Goal: Task Accomplishment & Management: Use online tool/utility

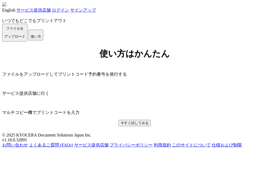
click at [25, 38] on span "ファイルを ​​アップロード" at bounding box center [14, 32] width 21 height 12
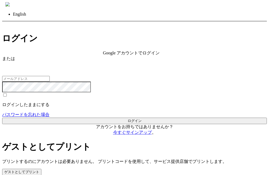
click at [41, 168] on button "ゲストとしてプリント" at bounding box center [21, 171] width 39 height 6
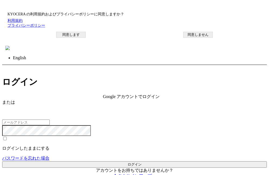
click at [86, 38] on button "同意します" at bounding box center [71, 35] width 30 height 6
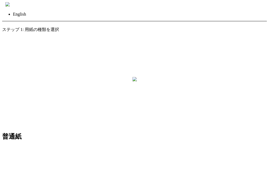
scroll to position [107, 0]
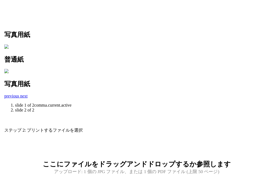
scroll to position [0, 0]
